Goal: Navigation & Orientation: Find specific page/section

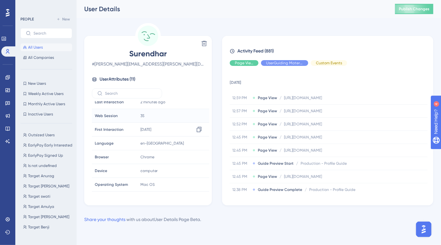
scroll to position [56, 0]
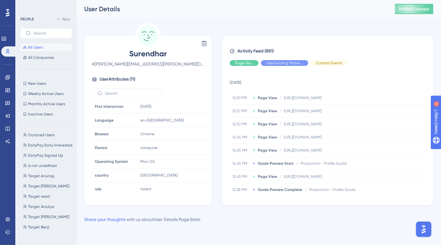
click at [39, 47] on span "All Users" at bounding box center [35, 47] width 15 height 5
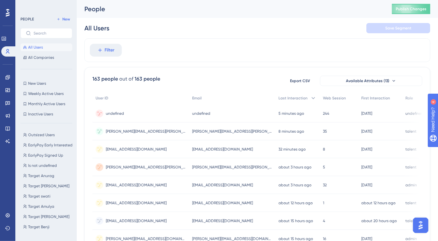
click at [128, 112] on div "undefined undefined" at bounding box center [140, 113] width 96 height 18
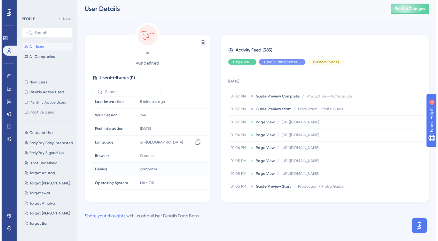
scroll to position [56, 0]
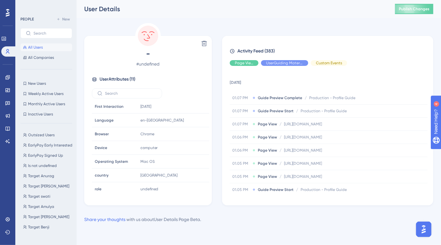
click at [47, 46] on button "All Users" at bounding box center [46, 47] width 52 height 8
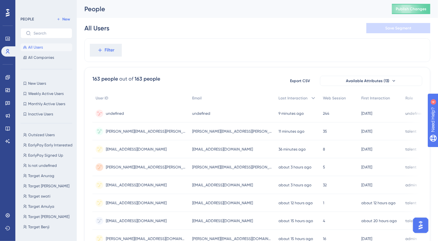
click at [117, 109] on div "undefined undefined" at bounding box center [115, 113] width 18 height 18
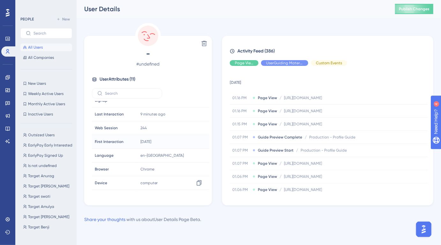
scroll to position [56, 0]
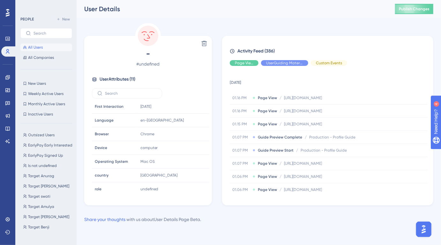
click at [47, 50] on button "All Users" at bounding box center [46, 47] width 52 height 8
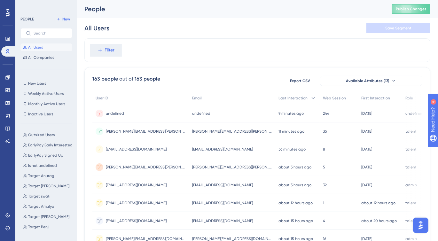
click at [134, 131] on span "[PERSON_NAME][EMAIL_ADDRESS][PERSON_NAME][DOMAIN_NAME]" at bounding box center [146, 131] width 80 height 5
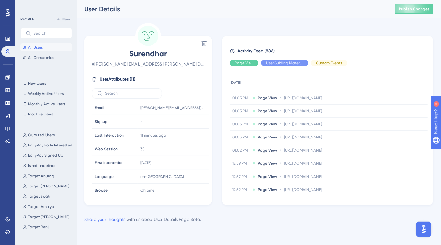
click at [49, 48] on button "All Users" at bounding box center [46, 47] width 52 height 8
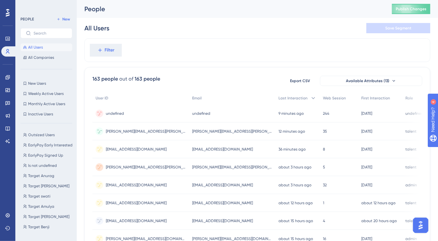
click at [131, 133] on span "[PERSON_NAME][EMAIL_ADDRESS][PERSON_NAME][DOMAIN_NAME]" at bounding box center [146, 131] width 80 height 5
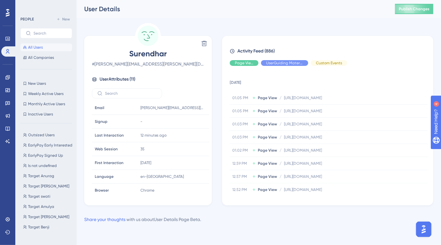
click at [45, 48] on button "All Users" at bounding box center [46, 47] width 52 height 8
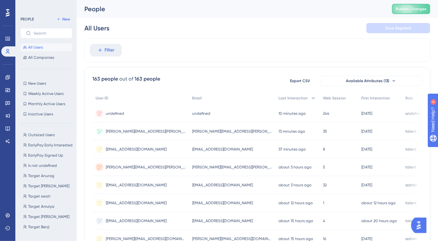
click at [132, 129] on span "[PERSON_NAME][EMAIL_ADDRESS][PERSON_NAME][DOMAIN_NAME]" at bounding box center [146, 131] width 80 height 5
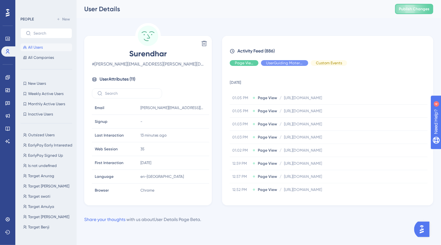
click at [30, 47] on span "All Users" at bounding box center [35, 47] width 15 height 5
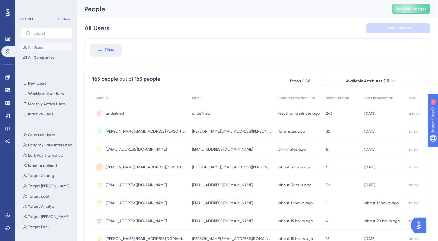
click at [138, 110] on div "undefined undefined" at bounding box center [140, 113] width 96 height 18
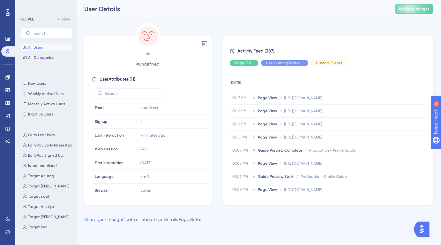
click at [55, 47] on button "All Users" at bounding box center [46, 47] width 52 height 8
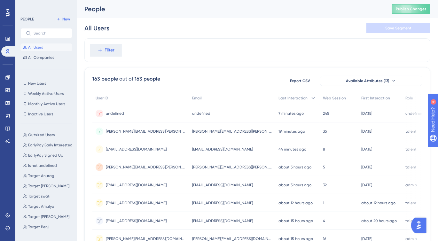
click at [111, 117] on div "undefined undefined" at bounding box center [115, 113] width 18 height 18
click at [142, 149] on span "[EMAIL_ADDRESS][DOMAIN_NAME]" at bounding box center [136, 149] width 61 height 5
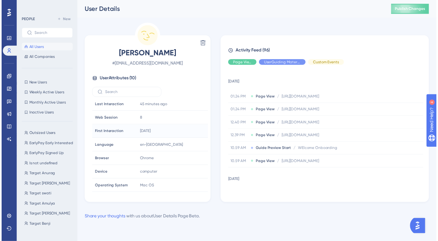
scroll to position [43, 0]
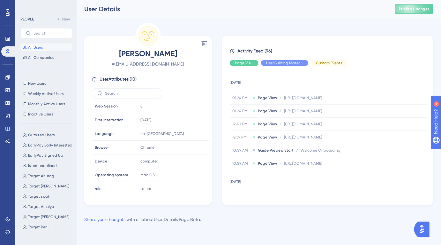
click at [41, 46] on span "All Users" at bounding box center [35, 47] width 15 height 5
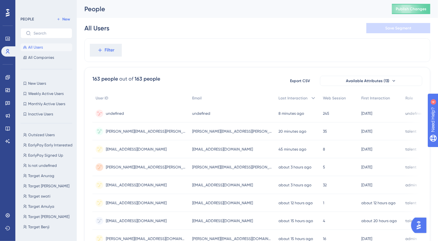
click at [122, 116] on div "undefined undefined" at bounding box center [115, 113] width 18 height 18
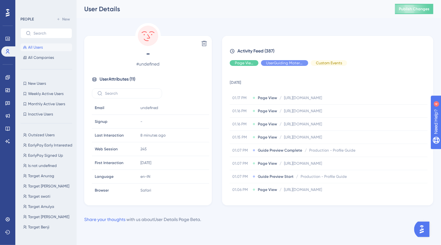
click at [36, 48] on span "All Users" at bounding box center [35, 47] width 15 height 5
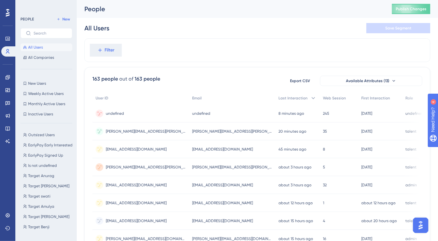
click at [130, 115] on div "undefined undefined" at bounding box center [140, 113] width 96 height 18
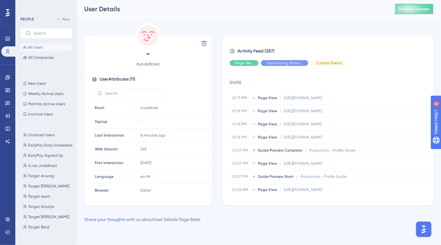
click at [39, 48] on span "All Users" at bounding box center [35, 47] width 15 height 5
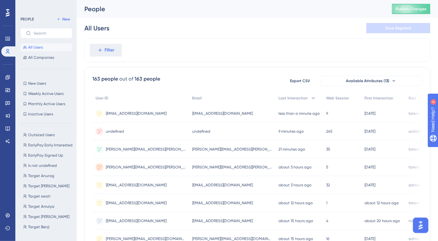
click at [146, 115] on span "netpostswami@gmail.com" at bounding box center [136, 113] width 61 height 5
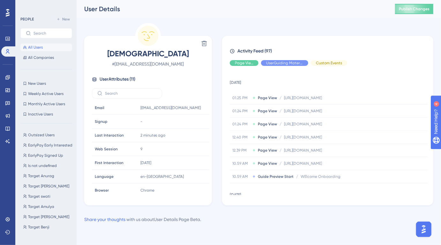
click at [33, 47] on span "All Users" at bounding box center [35, 47] width 15 height 5
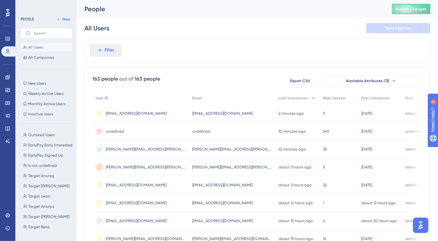
click at [34, 47] on span "All Users" at bounding box center [35, 47] width 15 height 5
click at [149, 145] on div "suren@gufy.com.au suren@gufy.com.au" at bounding box center [140, 149] width 96 height 18
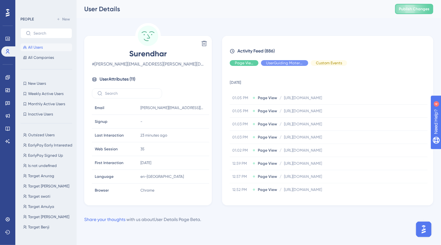
click at [37, 45] on span "All Users" at bounding box center [35, 47] width 15 height 5
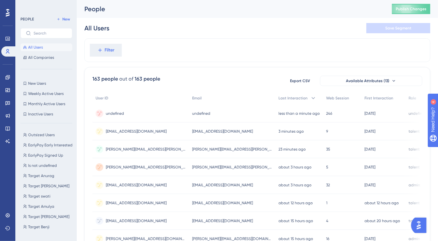
click at [129, 112] on div "undefined undefined" at bounding box center [140, 113] width 96 height 18
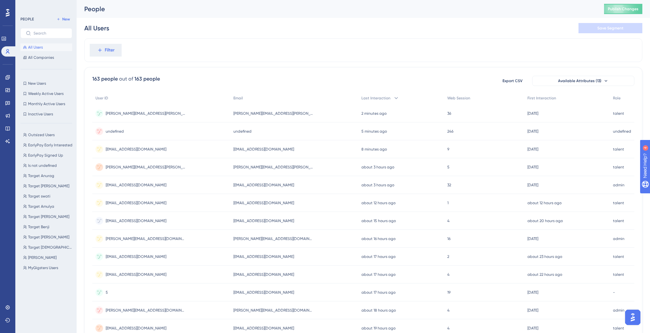
click at [142, 115] on div "[PERSON_NAME][EMAIL_ADDRESS][PERSON_NAME][DOMAIN_NAME] [PERSON_NAME][EMAIL_ADDR…" at bounding box center [161, 113] width 138 height 18
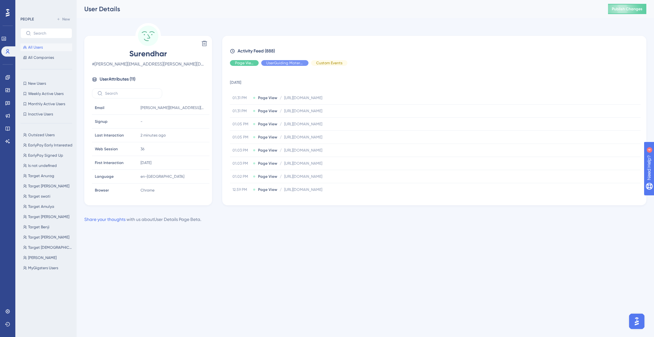
click at [41, 49] on span "All Users" at bounding box center [35, 47] width 15 height 5
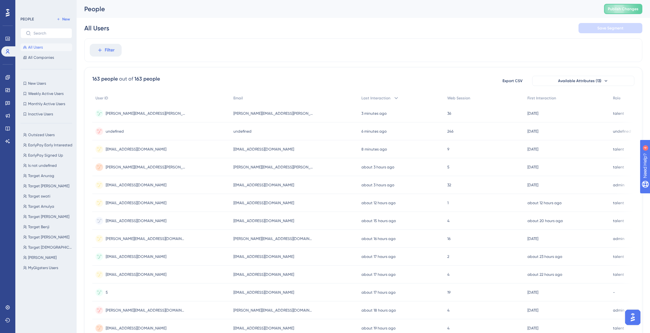
click at [140, 119] on div "[PERSON_NAME][EMAIL_ADDRESS][PERSON_NAME][DOMAIN_NAME] [PERSON_NAME][EMAIL_ADDR…" at bounding box center [161, 113] width 138 height 18
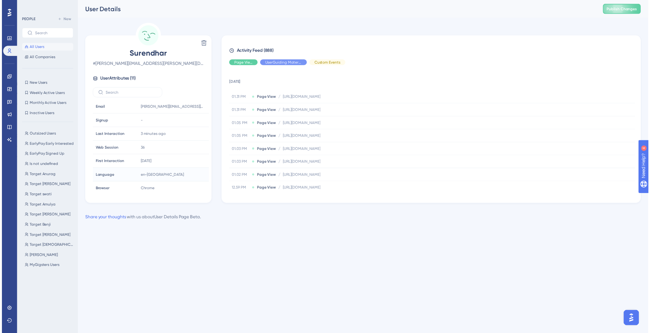
scroll to position [56, 0]
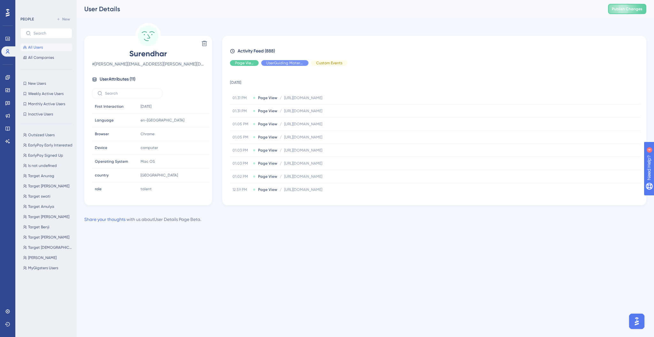
click at [38, 48] on span "All Users" at bounding box center [35, 47] width 15 height 5
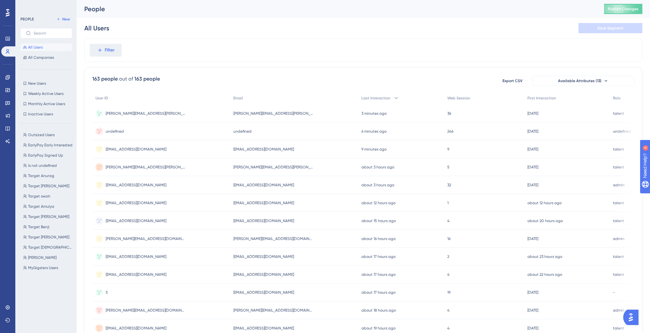
click at [144, 113] on div "[PERSON_NAME][EMAIL_ADDRESS][PERSON_NAME][DOMAIN_NAME] [PERSON_NAME][EMAIL_ADDR…" at bounding box center [161, 113] width 138 height 18
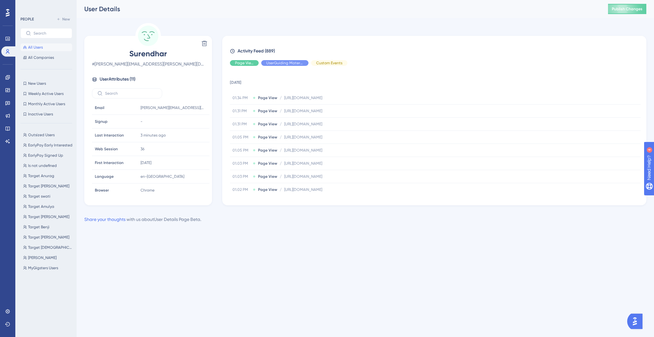
click at [52, 50] on button "All Users" at bounding box center [46, 47] width 52 height 8
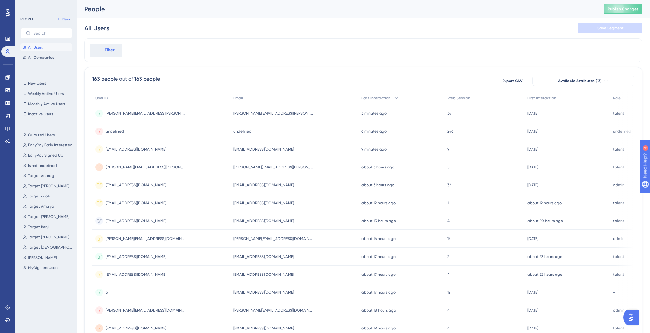
click at [145, 134] on div "undefined undefined" at bounding box center [161, 131] width 138 height 18
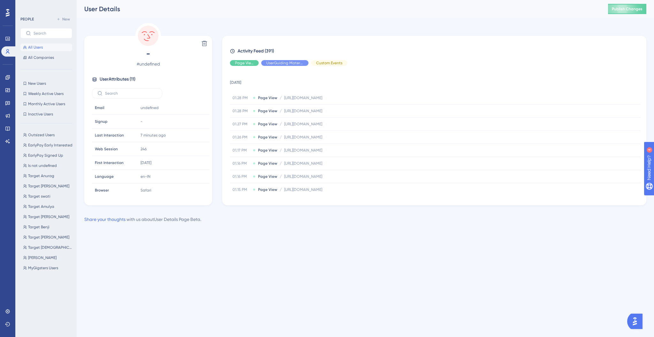
click at [44, 50] on button "All Users" at bounding box center [46, 47] width 52 height 8
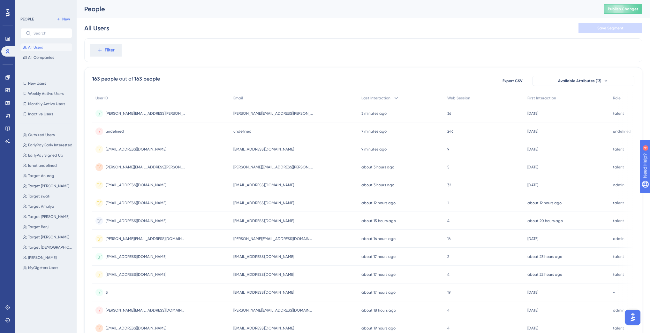
click at [146, 115] on div "suren@gufy.com.au suren@gufy.com.au" at bounding box center [161, 113] width 138 height 18
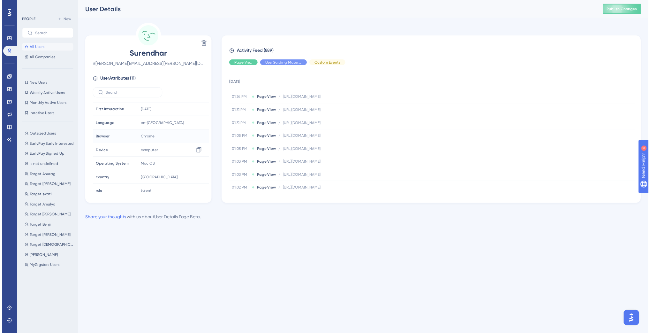
scroll to position [56, 0]
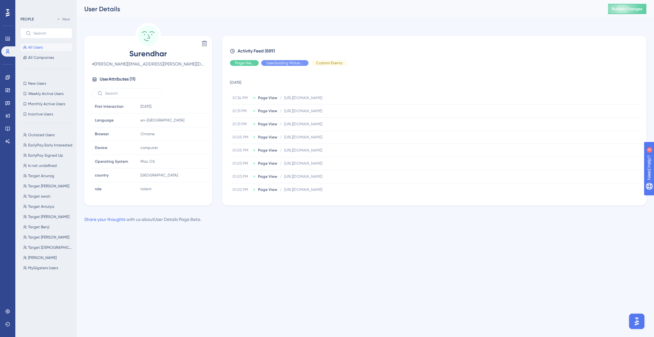
click at [40, 46] on span "All Users" at bounding box center [35, 47] width 15 height 5
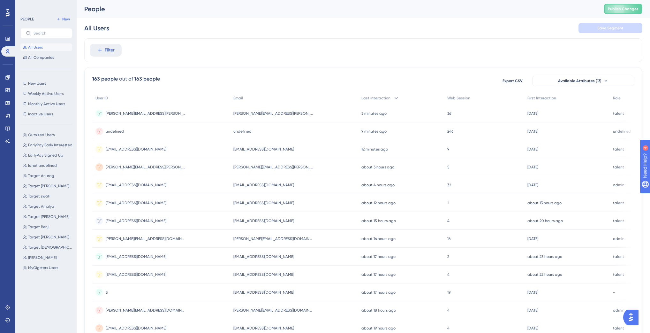
click at [154, 114] on div "[PERSON_NAME][EMAIL_ADDRESS][PERSON_NAME][DOMAIN_NAME] [PERSON_NAME][EMAIL_ADDR…" at bounding box center [161, 113] width 138 height 18
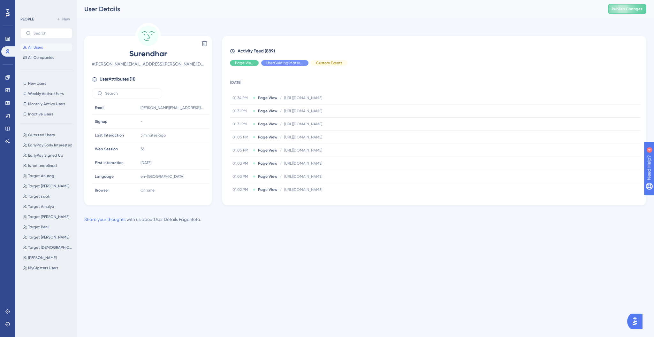
click at [45, 45] on button "All Users" at bounding box center [46, 47] width 52 height 8
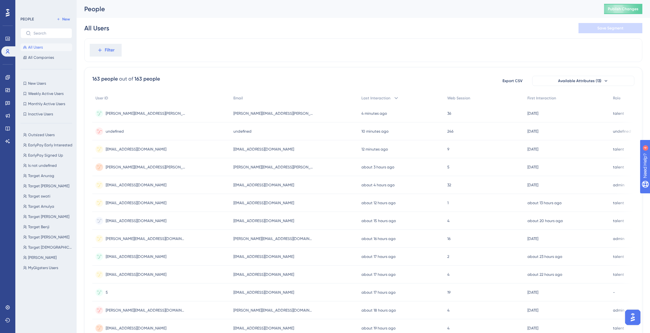
click at [131, 131] on div "undefined undefined" at bounding box center [161, 131] width 138 height 18
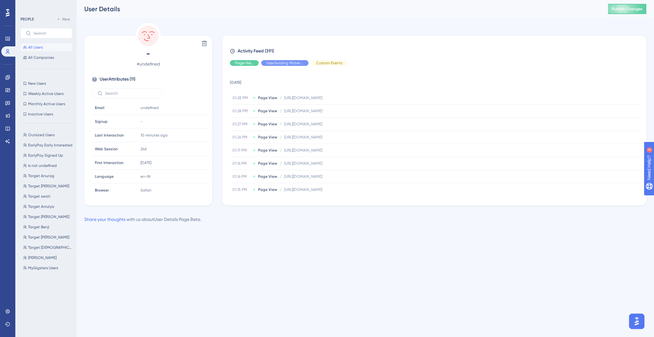
click at [40, 46] on span "All Users" at bounding box center [35, 47] width 15 height 5
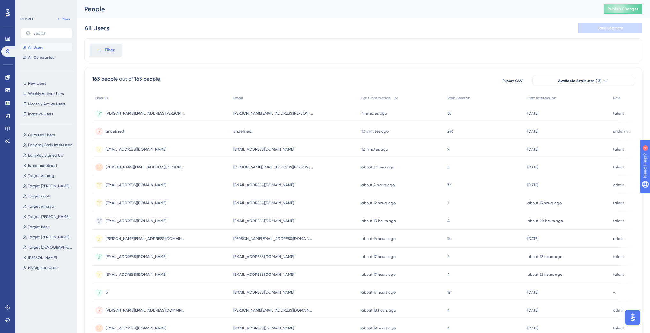
click at [117, 115] on span "[PERSON_NAME][EMAIL_ADDRESS][PERSON_NAME][DOMAIN_NAME]" at bounding box center [146, 113] width 80 height 5
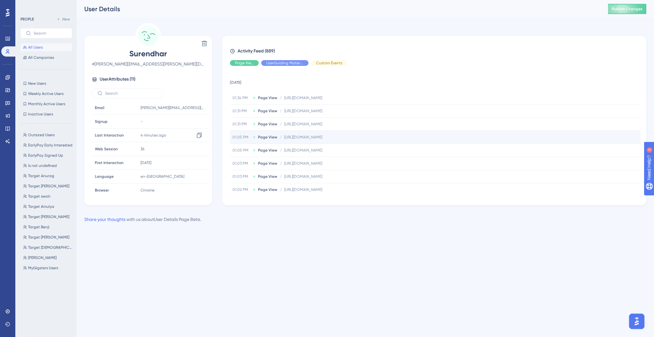
scroll to position [1, 0]
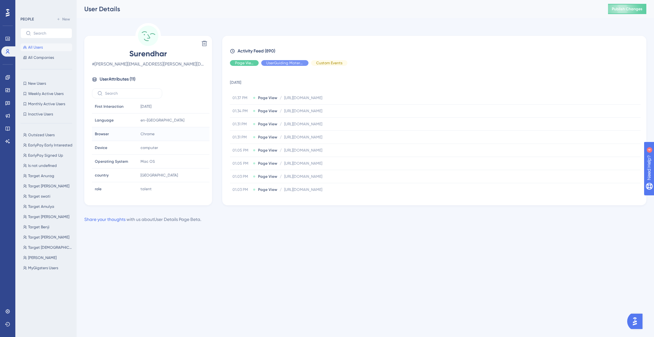
scroll to position [56, 0]
